Goal: Check status: Check status

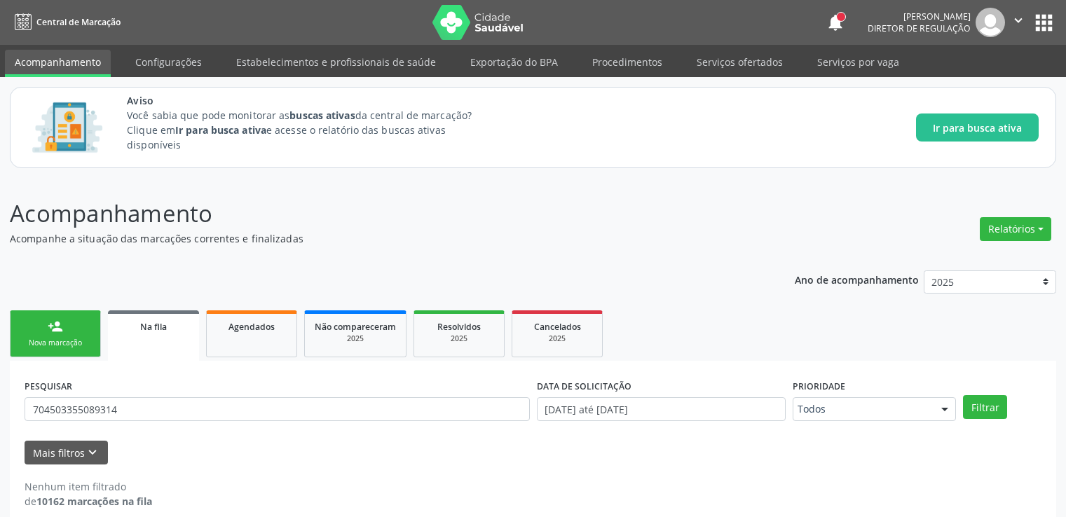
scroll to position [15, 0]
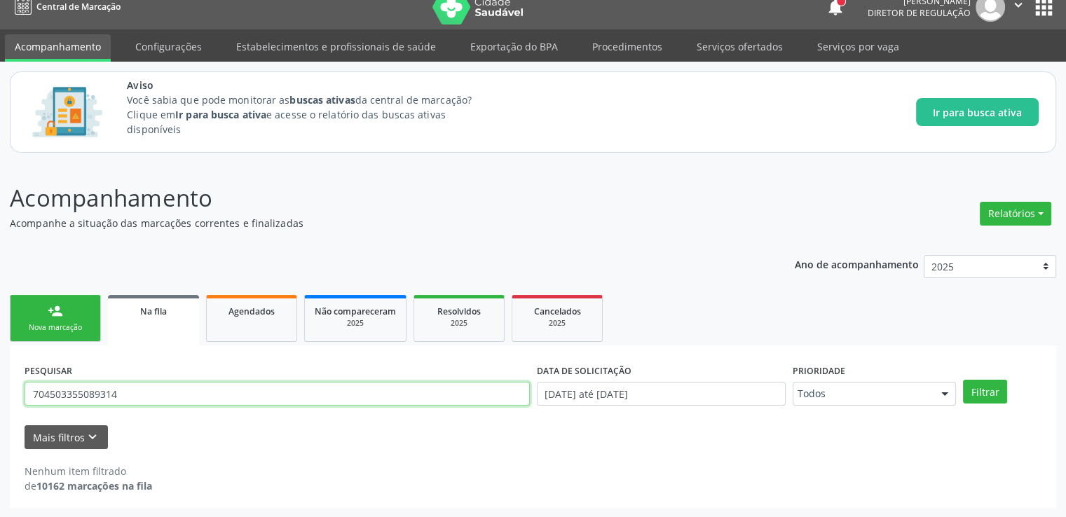
drag, startPoint x: 121, startPoint y: 391, endPoint x: 0, endPoint y: 392, distance: 121.2
click at [0, 392] on div "Acompanhamento Acompanhe a situação das marcações correntes e finalizadas Relat…" at bounding box center [533, 340] width 1066 height 355
paste input "700507452544560"
click at [963, 380] on button "Filtrar" at bounding box center [985, 392] width 44 height 24
drag, startPoint x: 121, startPoint y: 399, endPoint x: 0, endPoint y: 390, distance: 120.9
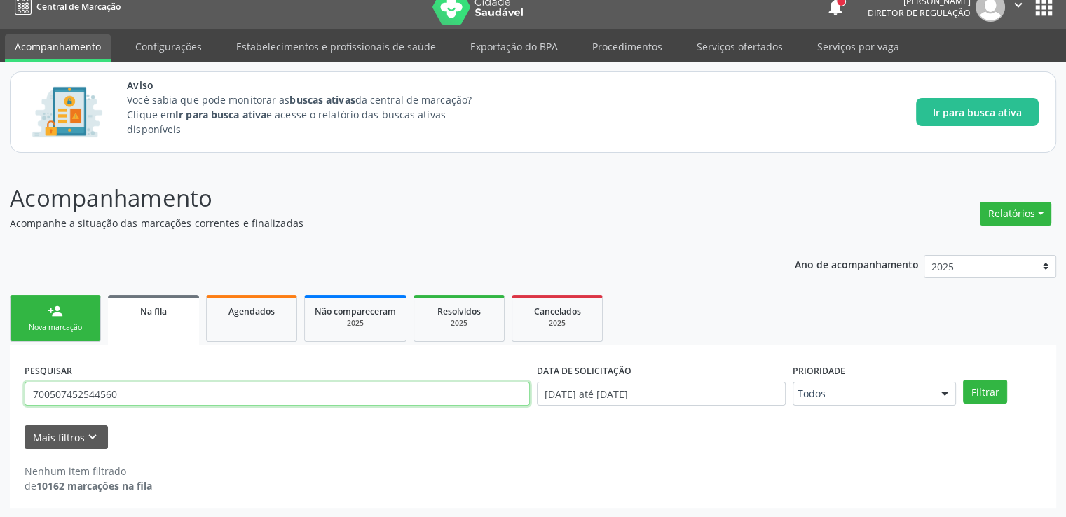
click at [0, 390] on div "Acompanhamento Acompanhe a situação das marcações correntes e finalizadas Relat…" at bounding box center [533, 340] width 1066 height 355
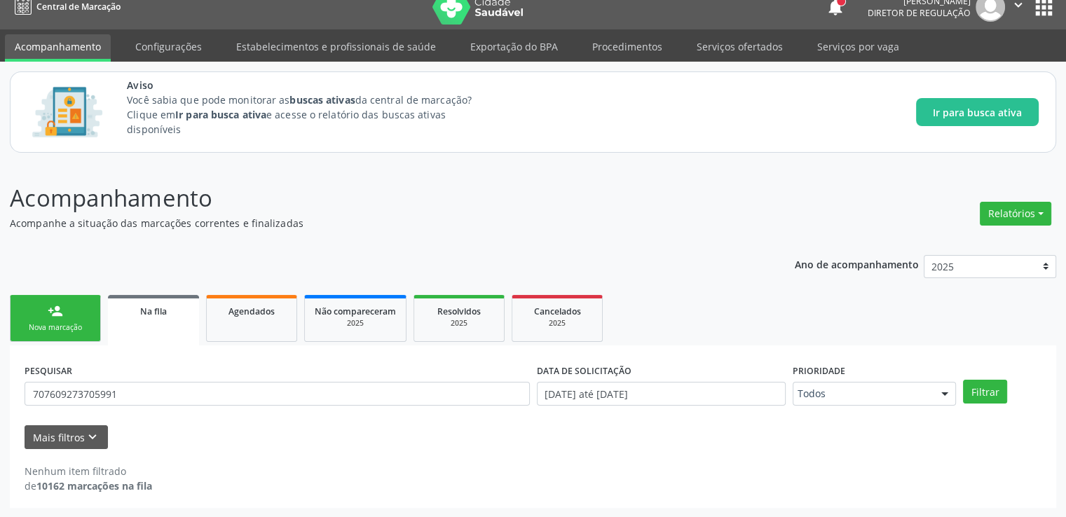
click at [0, 390] on div "Acompanhamento Acompanhe a situação das marcações correntes e finalizadas Relat…" at bounding box center [533, 340] width 1066 height 355
click at [981, 383] on button "Filtrar" at bounding box center [985, 392] width 44 height 24
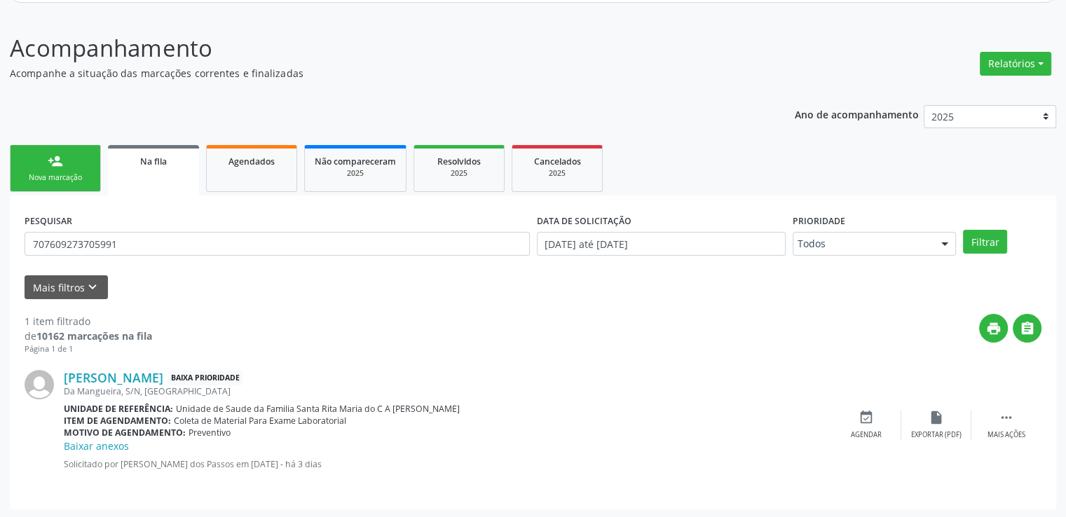
scroll to position [167, 0]
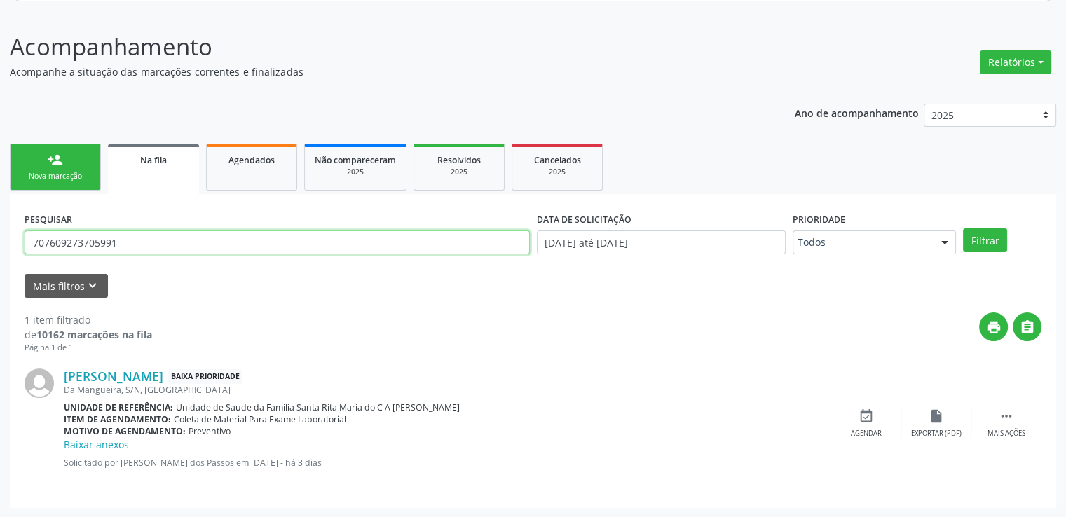
drag, startPoint x: 132, startPoint y: 247, endPoint x: 0, endPoint y: 242, distance: 131.8
click at [0, 242] on div "Acompanhamento Acompanhe a situação das marcações correntes e finalizadas Relat…" at bounding box center [533, 264] width 1066 height 507
type input "700906901749097"
click at [963, 228] on button "Filtrar" at bounding box center [985, 240] width 44 height 24
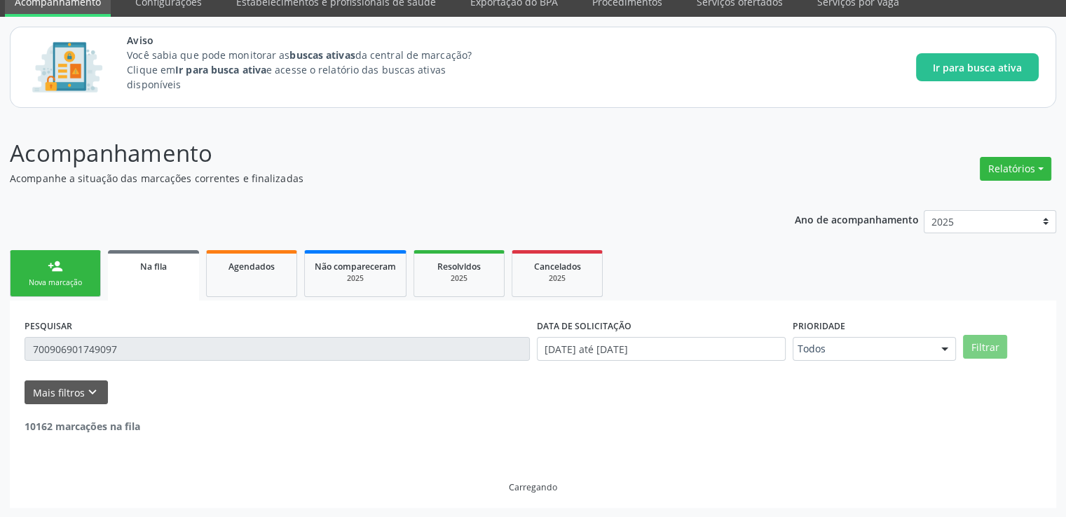
scroll to position [151, 0]
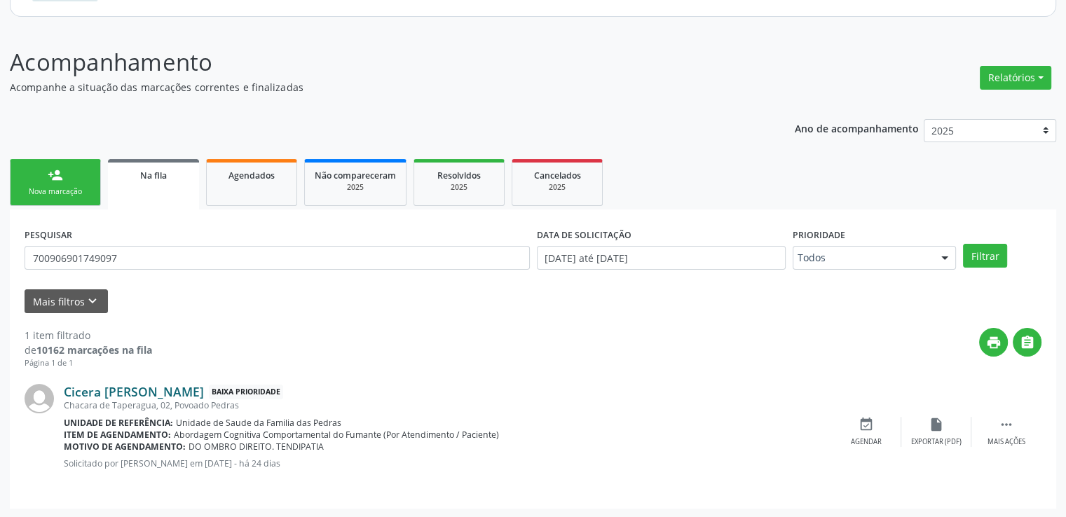
click at [129, 392] on link "Cicera [PERSON_NAME]" at bounding box center [134, 391] width 140 height 15
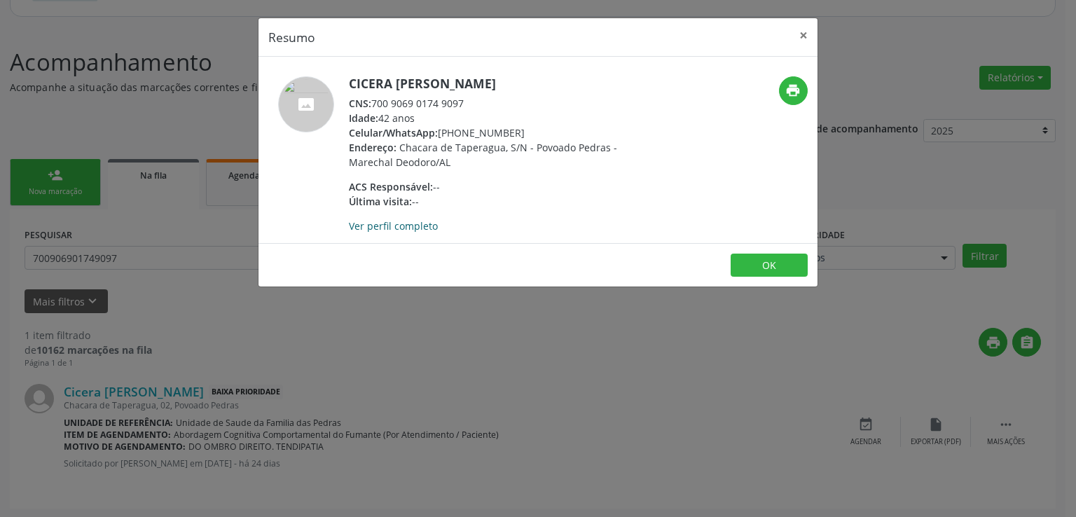
click at [395, 226] on link "Ver perfil completo" at bounding box center [393, 225] width 89 height 13
click at [802, 34] on button "×" at bounding box center [804, 35] width 28 height 34
